Goal: Download file/media

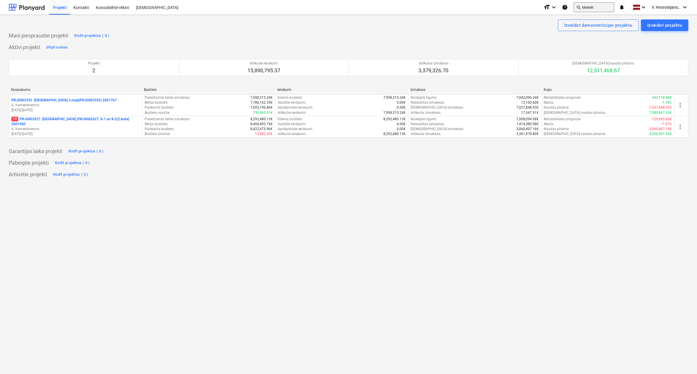
click at [591, 4] on button "search Meklēt" at bounding box center [593, 7] width 41 height 10
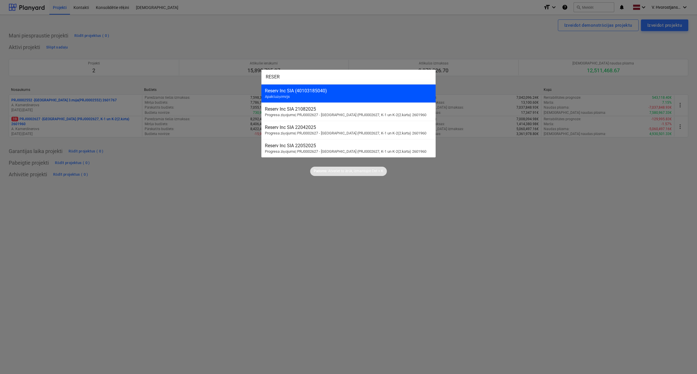
type input "RESER"
click at [366, 94] on div "Reserv Inc SIA (40103185040) Apakšuzņēmējs" at bounding box center [348, 93] width 174 height 18
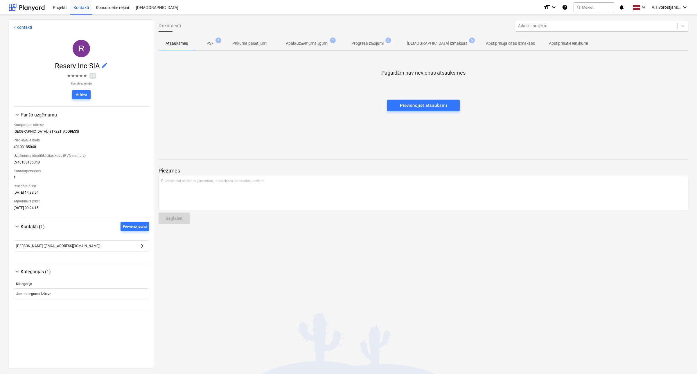
click at [306, 43] on p "Apakšuzņēmuma līgumi" at bounding box center [307, 43] width 43 height 6
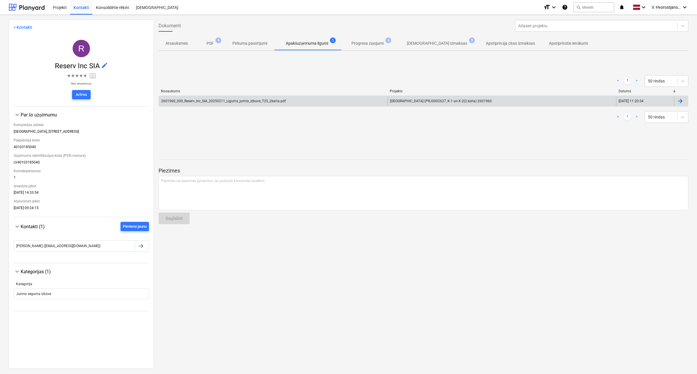
click at [244, 100] on div "2601960_009_Reserv_Inc_SIA_20250211_Ligums_jumta_izbuve_T25_2karta.pdf" at bounding box center [223, 101] width 125 height 4
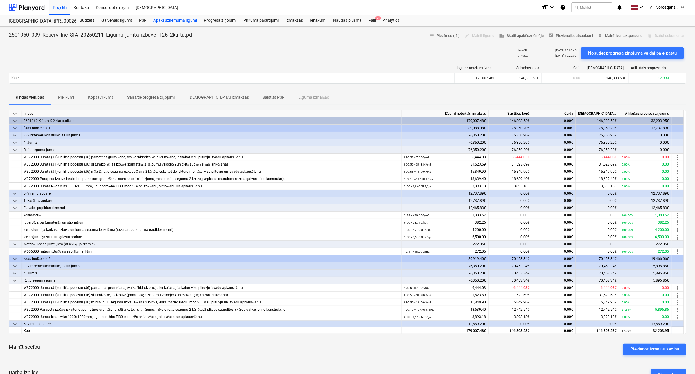
click at [63, 100] on p "Pielikumi" at bounding box center [66, 97] width 16 height 6
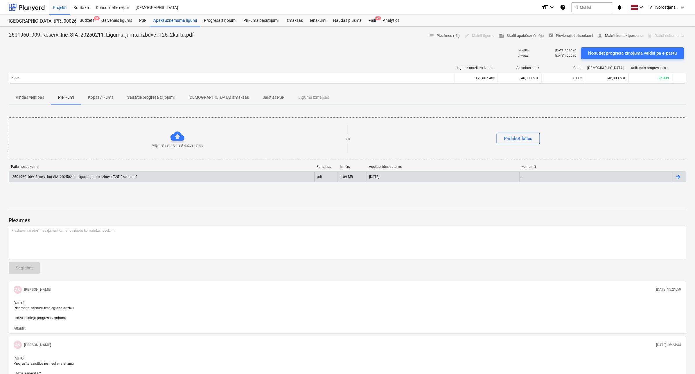
click at [132, 177] on div "2601960_009_Reserv_Inc_SIA_20250211_Ligums_jumta_izbuve_T25_2karta.pdf" at bounding box center [73, 177] width 125 height 4
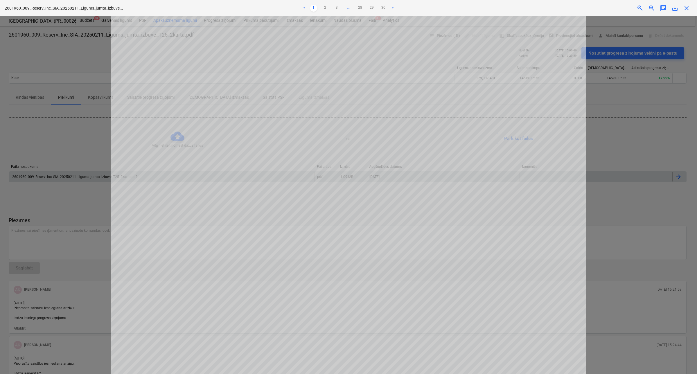
click at [674, 12] on div "2601960_009_Reserv_Inc_SIA_20250211_Ligums_jumta_izbuve... < 1 2 3 ... 28 29 30…" at bounding box center [348, 8] width 697 height 16
click at [673, 9] on span "save_alt" at bounding box center [674, 8] width 7 height 7
